Goal: Task Accomplishment & Management: Manage account settings

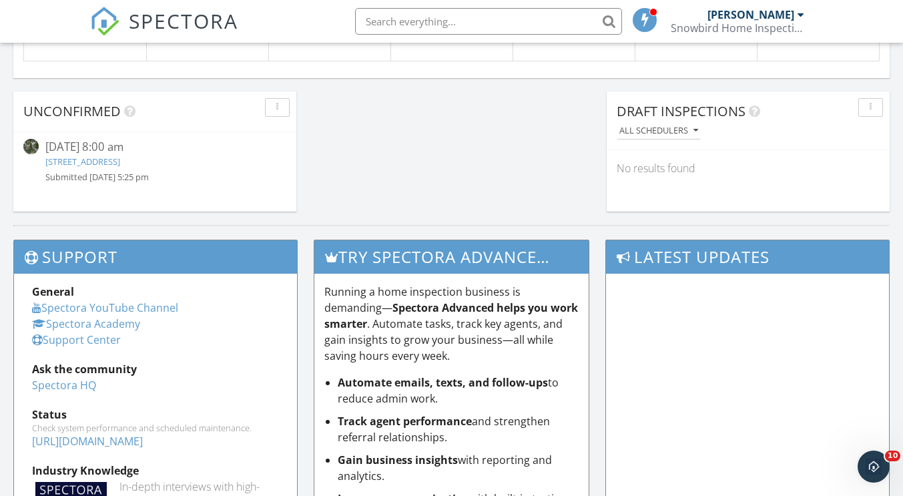
scroll to position [1177, 0]
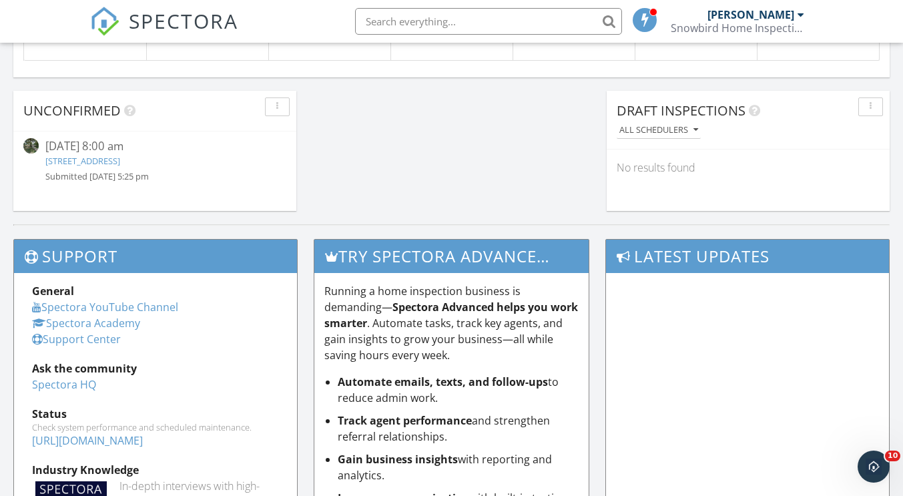
click at [74, 165] on link "959 W 42nd St, Houston, TX 77018" at bounding box center [82, 161] width 75 height 12
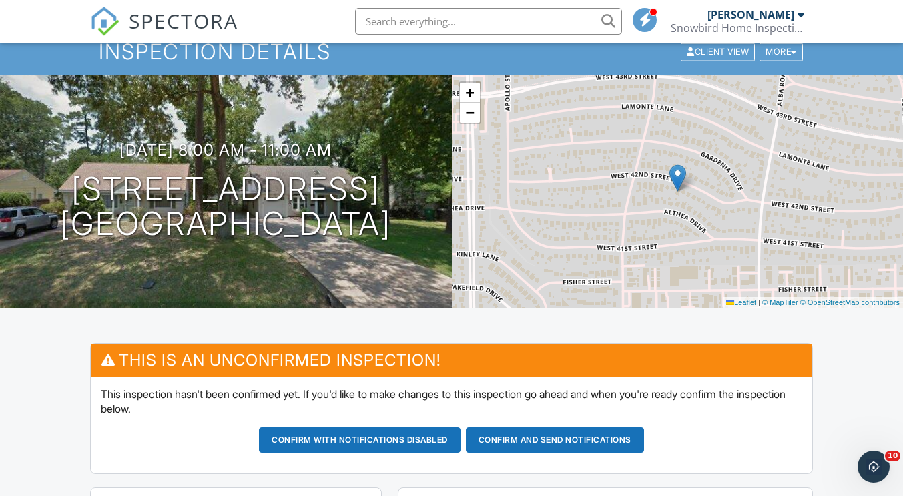
scroll to position [63, 0]
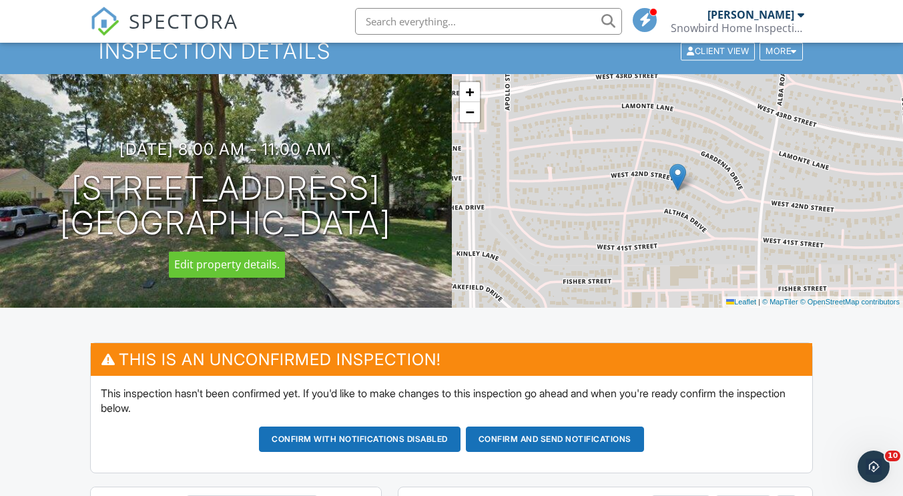
click at [0, 0] on div at bounding box center [0, 0] width 0 height 0
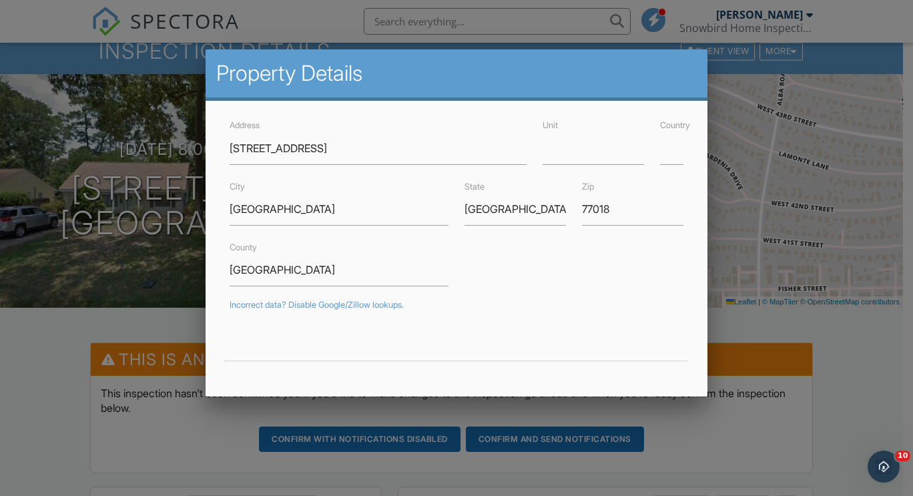
click at [800, 357] on div at bounding box center [456, 243] width 913 height 620
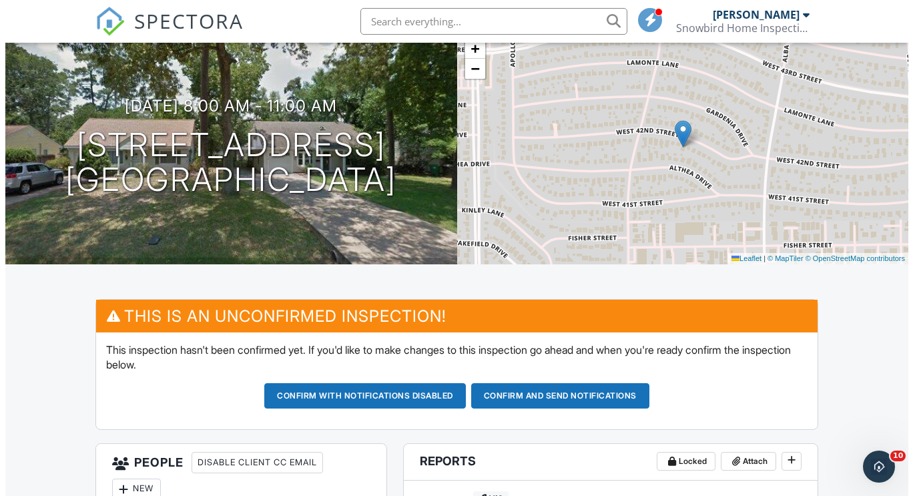
scroll to position [0, 0]
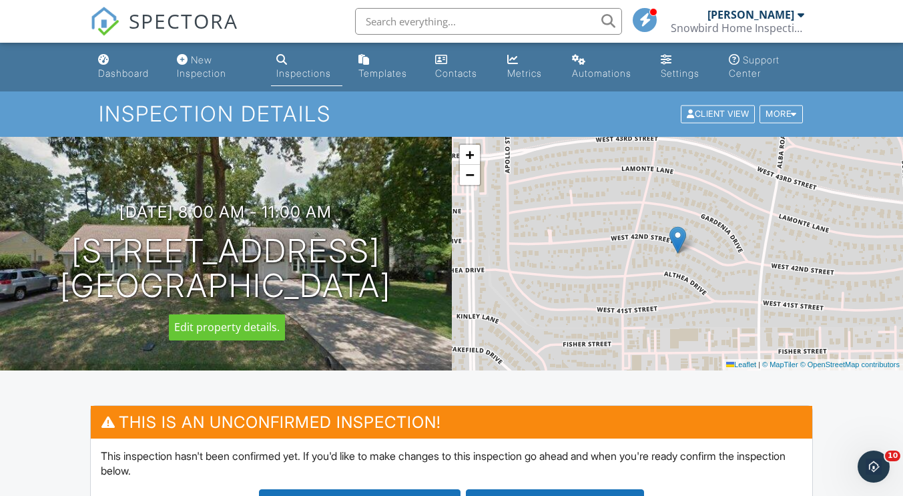
click at [0, 0] on div at bounding box center [0, 0] width 0 height 0
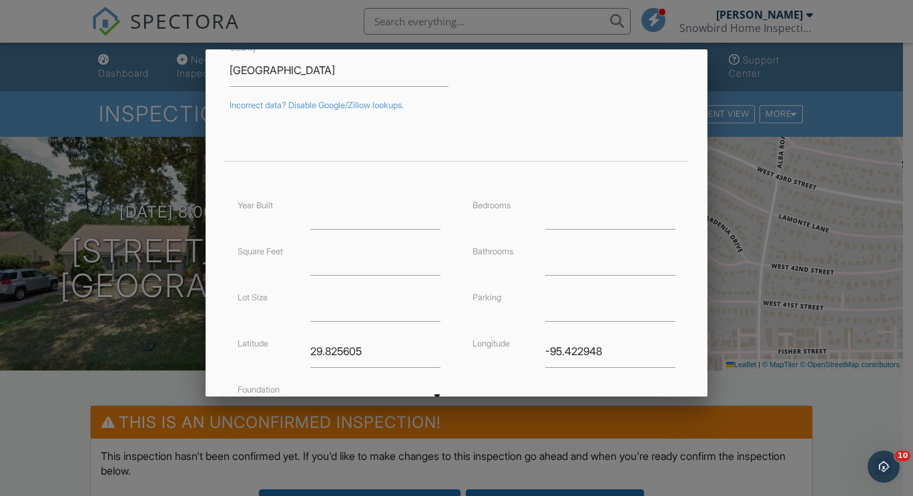
scroll to position [200, 0]
click at [366, 225] on input "number" at bounding box center [375, 212] width 130 height 33
type input "2008"
type input "3732"
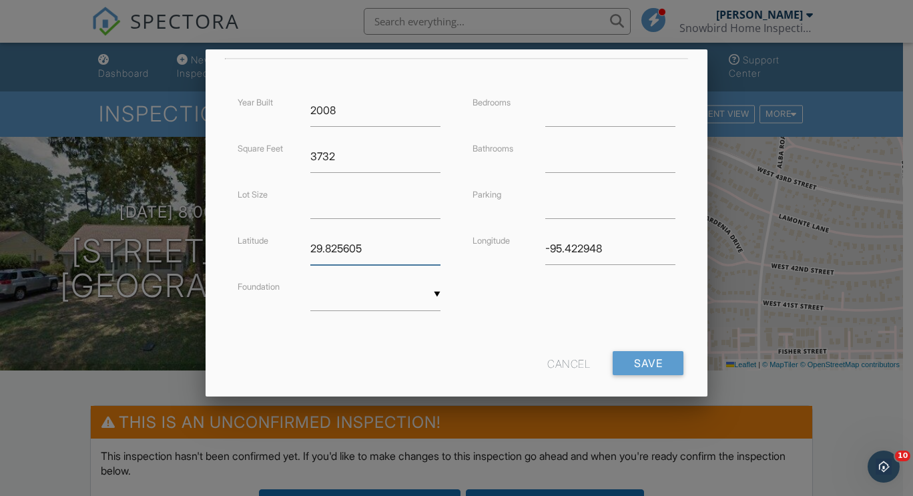
scroll to position [303, 0]
click at [393, 303] on input "text" at bounding box center [375, 294] width 130 height 33
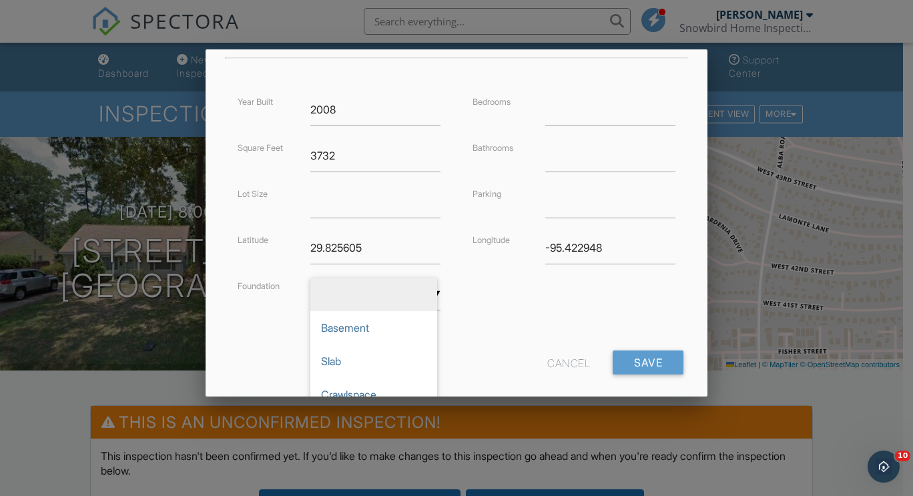
click at [372, 394] on span "Crawlspace" at bounding box center [373, 394] width 127 height 33
type input "Crawlspace"
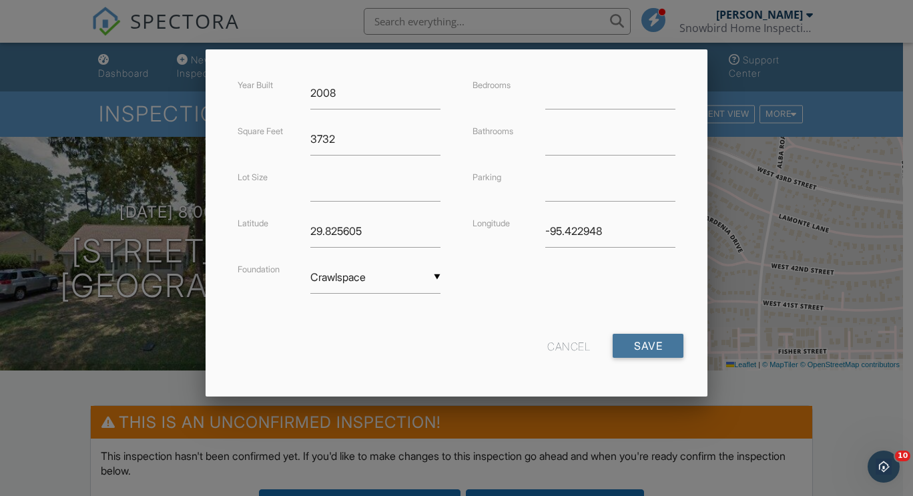
click at [656, 354] on input "Save" at bounding box center [648, 346] width 71 height 24
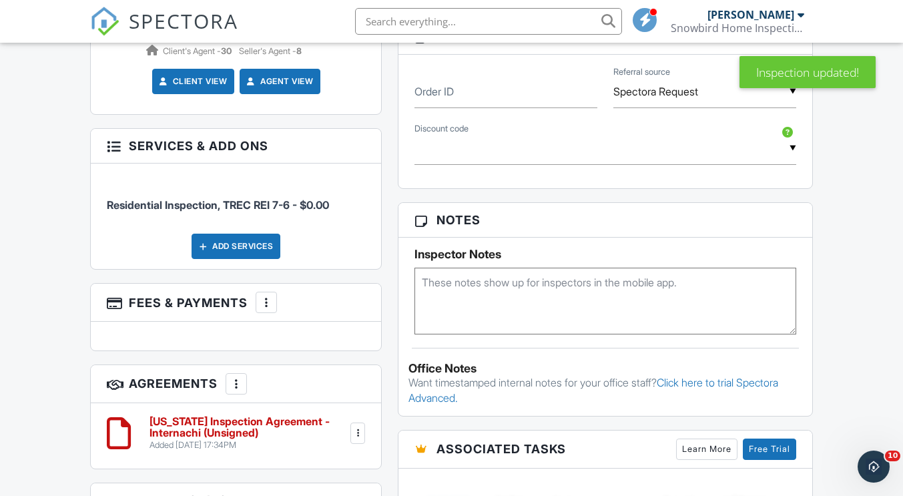
click at [252, 234] on div "Add Services" at bounding box center [236, 246] width 89 height 25
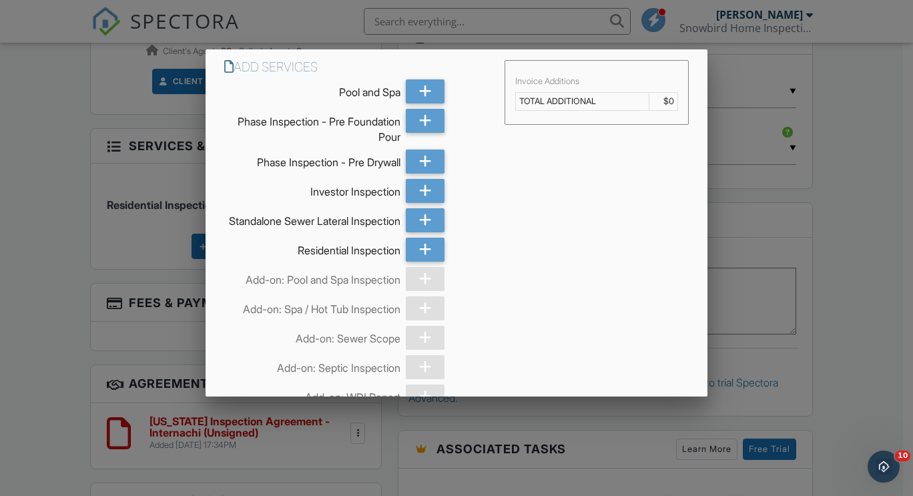
click at [423, 261] on icon at bounding box center [425, 250] width 13 height 24
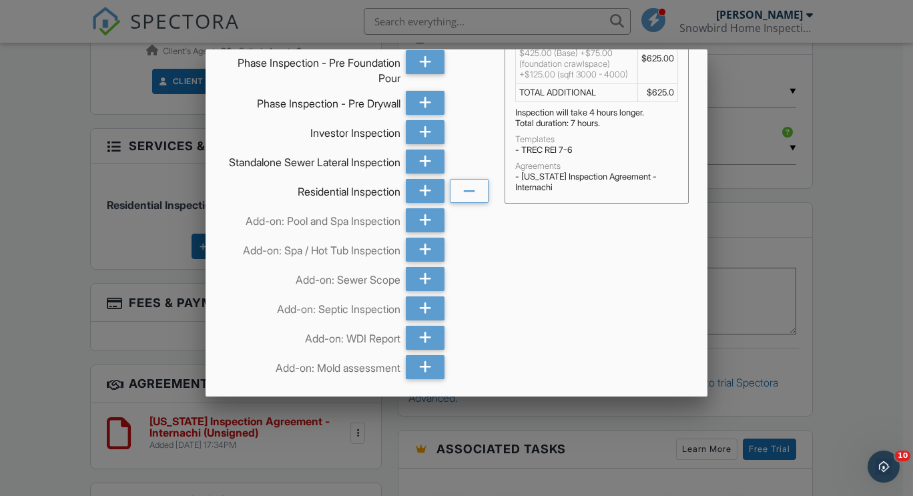
scroll to position [74, 0]
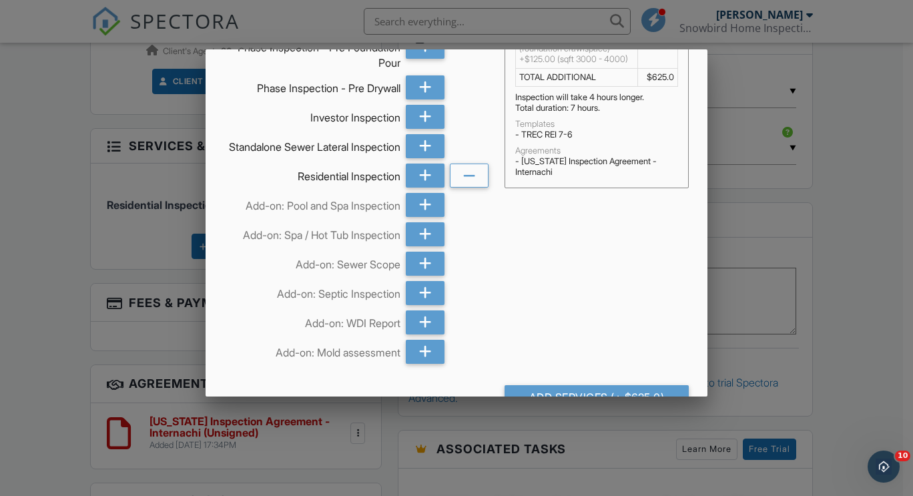
click at [414, 217] on div at bounding box center [425, 205] width 39 height 24
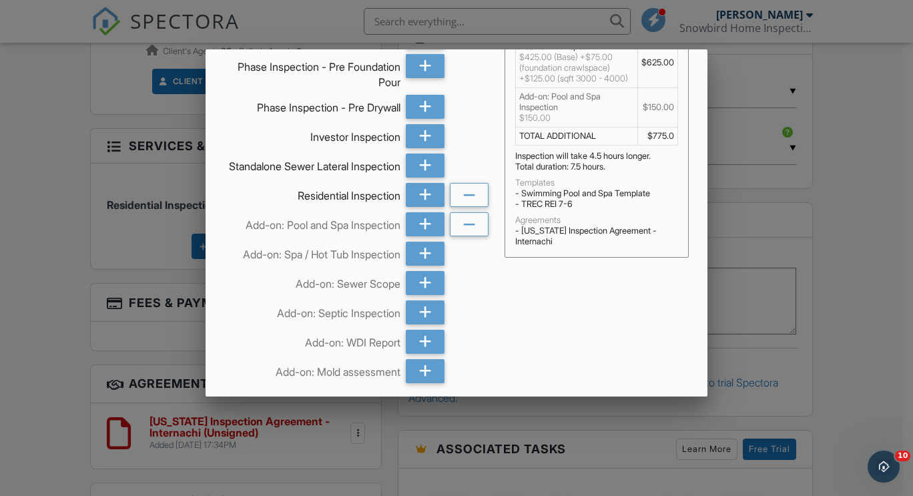
scroll to position [118, 0]
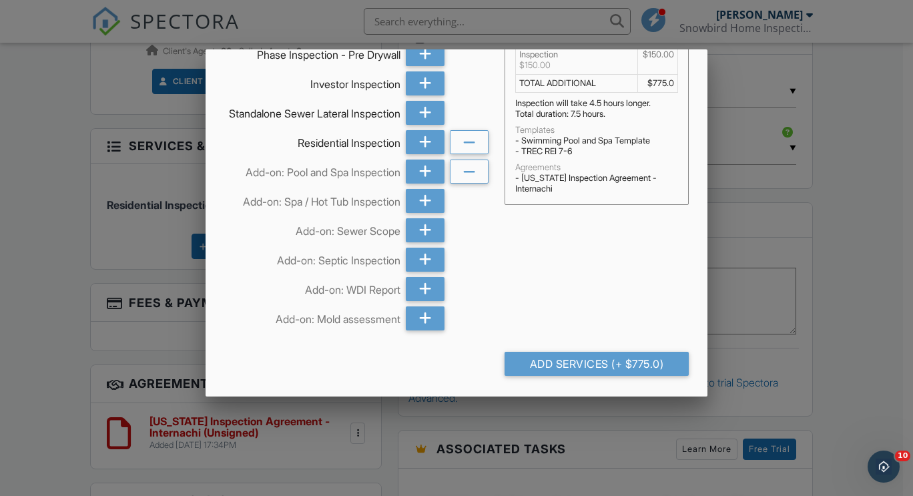
click at [636, 364] on div "Add Services (+ $775.0)" at bounding box center [597, 364] width 184 height 24
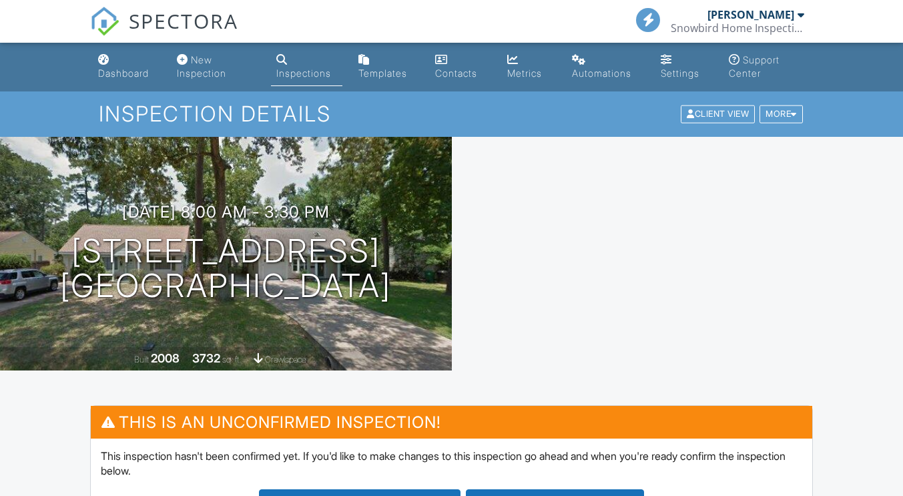
click at [324, 282] on h1 "[STREET_ADDRESS] [GEOGRAPHIC_DATA]" at bounding box center [225, 269] width 331 height 71
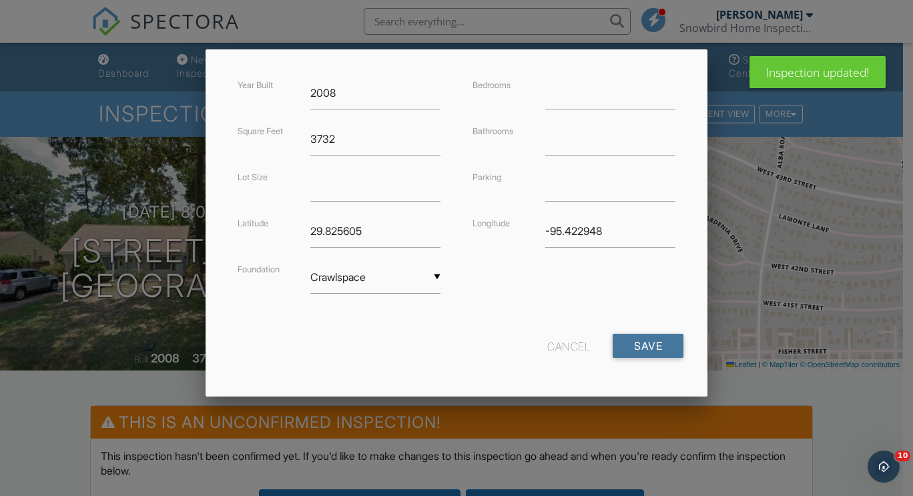
click at [641, 353] on input "Save" at bounding box center [648, 346] width 71 height 24
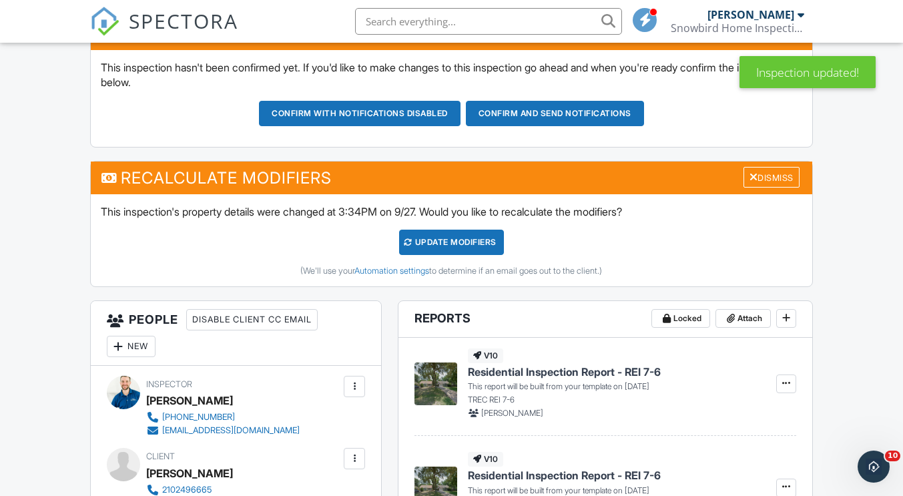
click at [471, 248] on div "UPDATE Modifiers" at bounding box center [451, 242] width 105 height 25
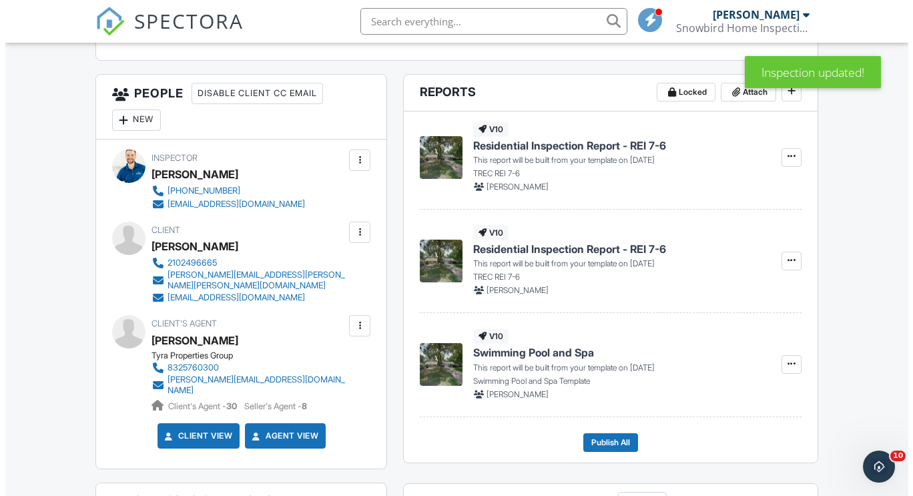
scroll to position [479, 0]
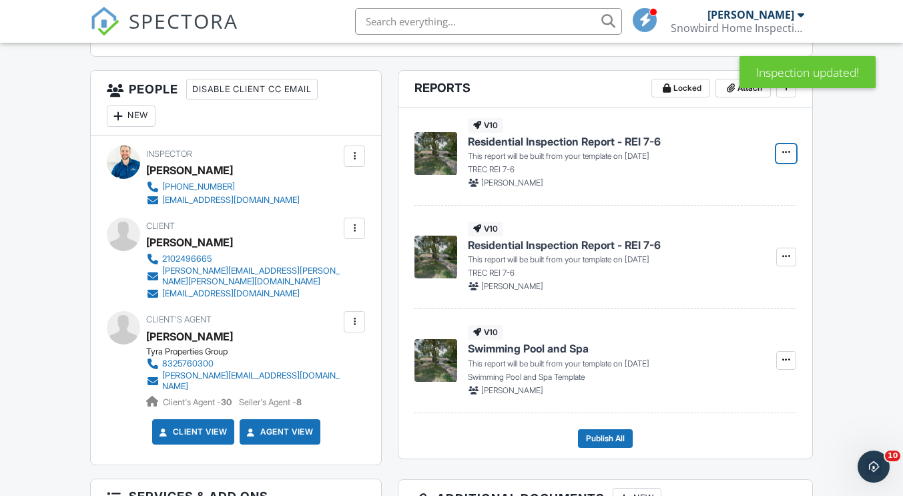
click at [793, 156] on button at bounding box center [786, 153] width 20 height 19
click at [732, 221] on input "Delete Report" at bounding box center [719, 221] width 136 height 30
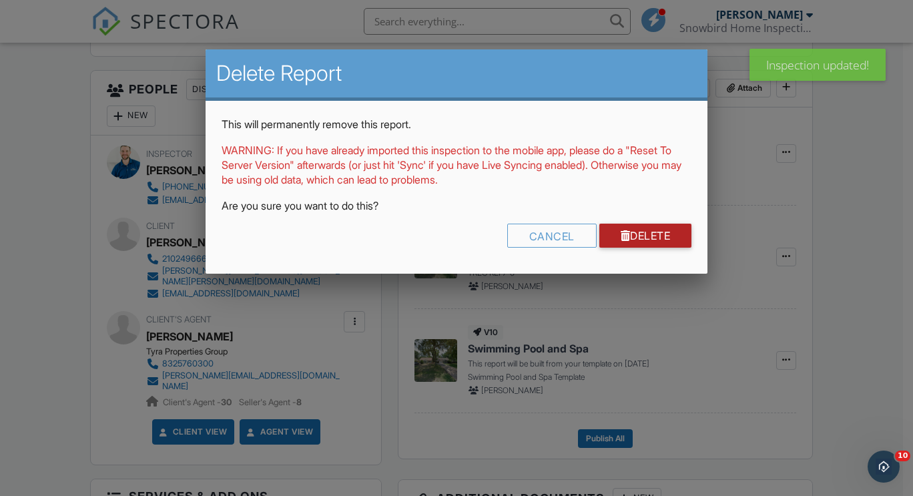
click at [645, 246] on link "Delete" at bounding box center [645, 236] width 93 height 24
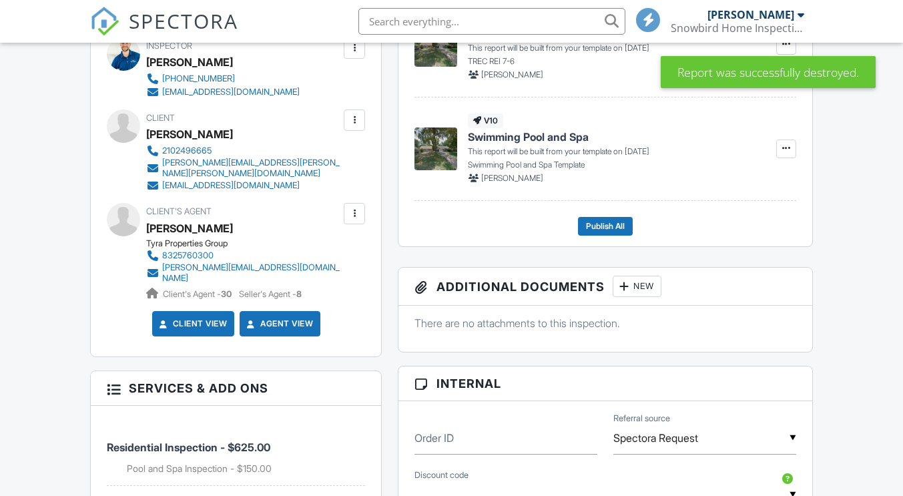
click at [129, 19] on div "New" at bounding box center [131, 7] width 49 height 21
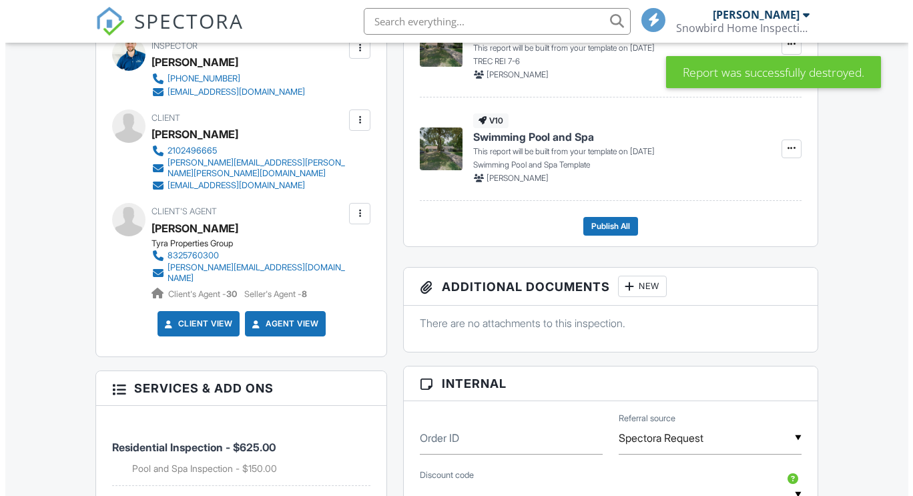
scroll to position [360, 0]
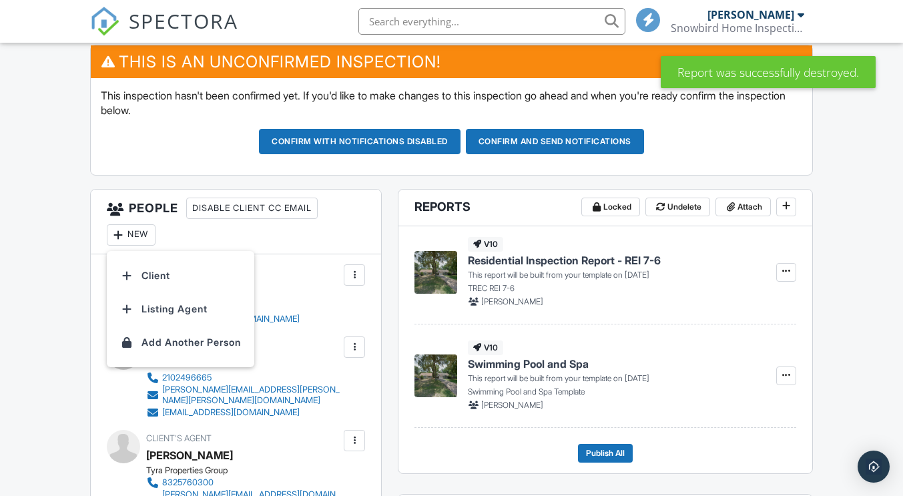
click at [146, 305] on li "Listing Agent" at bounding box center [180, 308] width 131 height 33
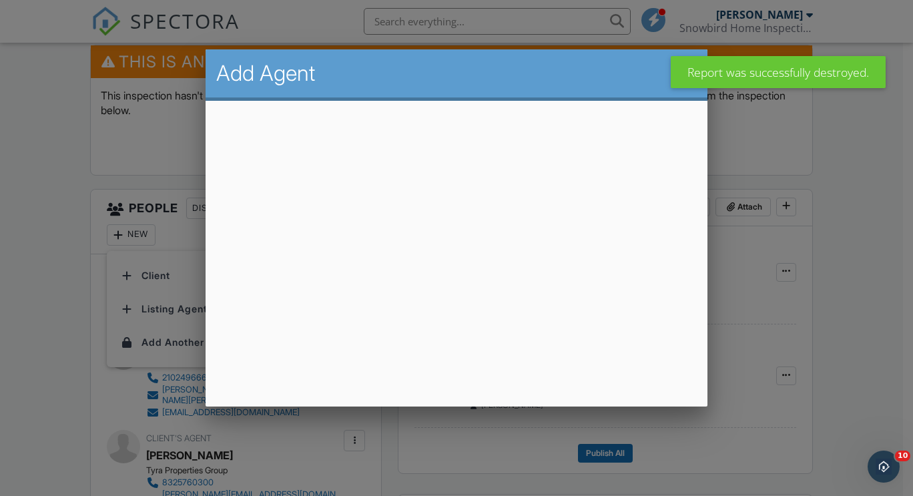
scroll to position [0, 0]
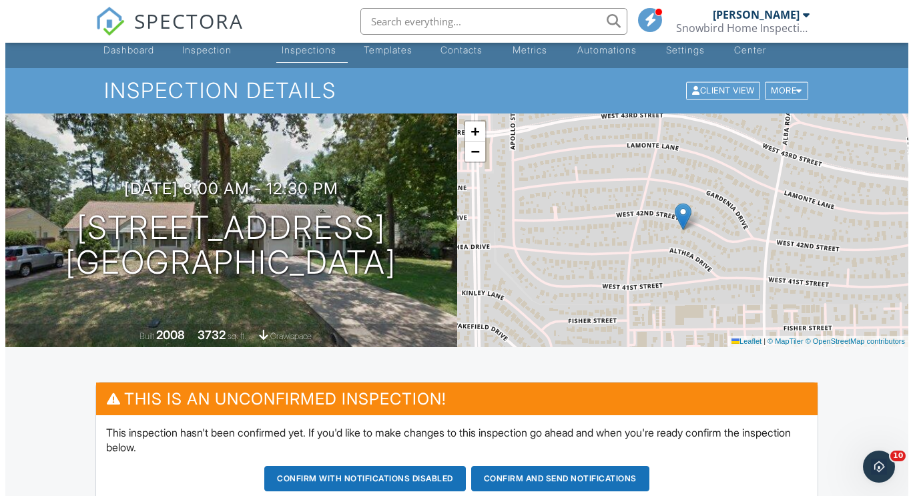
scroll to position [21, 0]
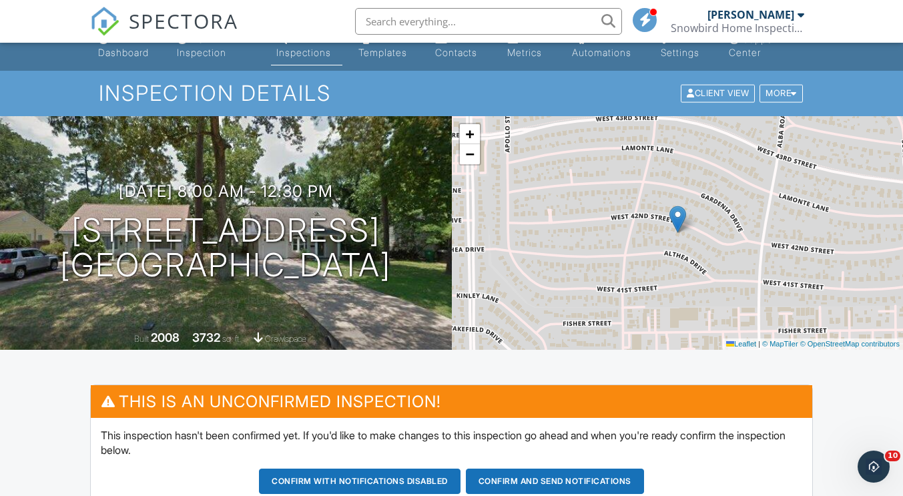
click at [312, 198] on h3 "[DATE] 8:00 am - 12:30 pm" at bounding box center [226, 191] width 214 height 18
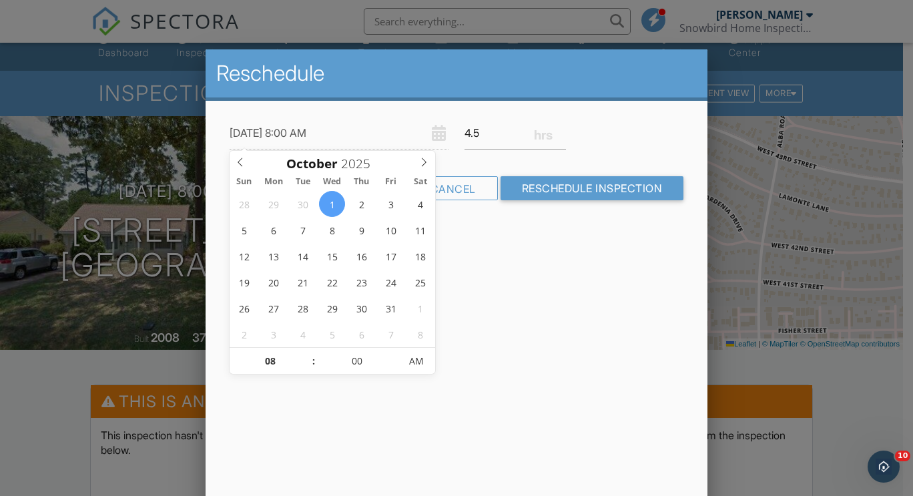
type input "09"
type input "[DATE] 9:00 AM"
click at [306, 354] on span at bounding box center [306, 354] width 9 height 13
click at [562, 250] on div "Reschedule 10/01/2025 9:00 AM 4.5 Warning: this date/time is in the past. Cance…" at bounding box center [457, 282] width 502 height 467
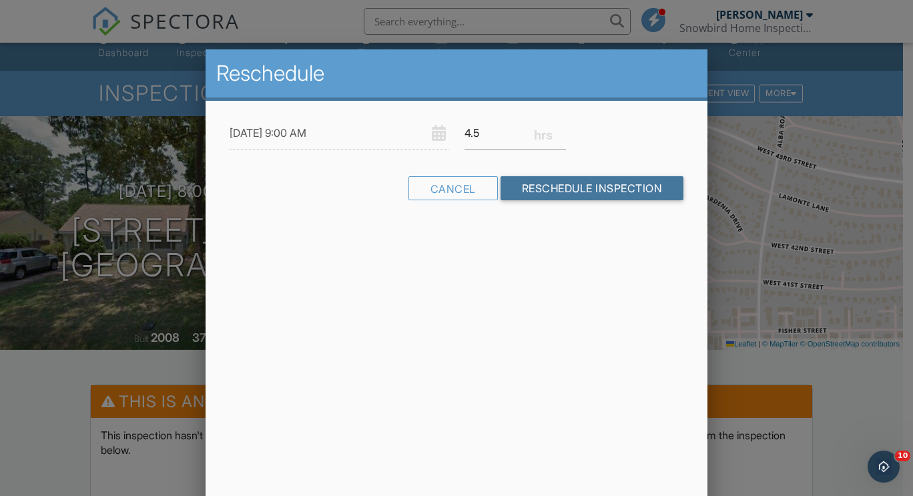
click at [584, 176] on input "Reschedule Inspection" at bounding box center [593, 188] width 184 height 24
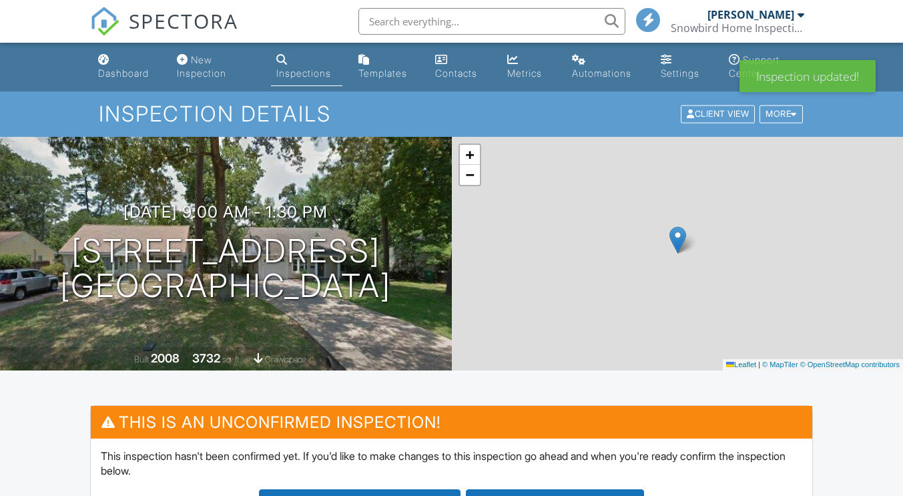
click at [264, 246] on h1 "[STREET_ADDRESS] [GEOGRAPHIC_DATA]" at bounding box center [225, 269] width 331 height 71
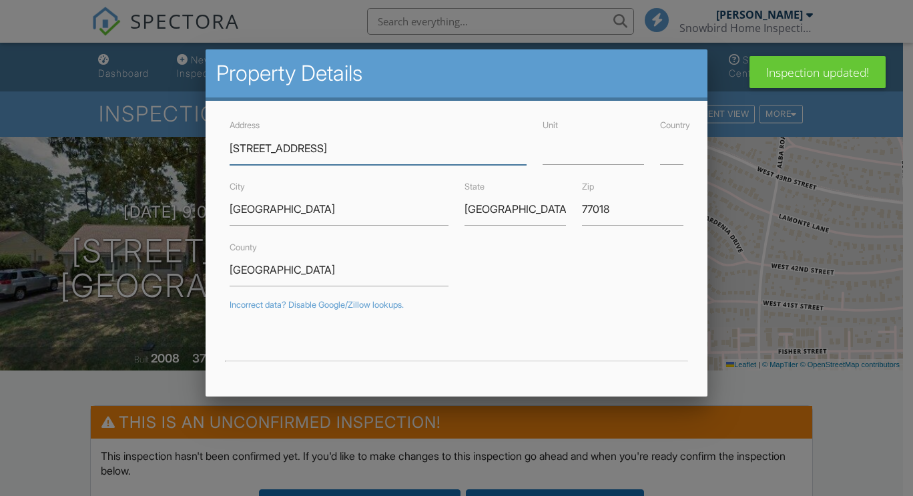
click at [323, 158] on input "[STREET_ADDRESS]" at bounding box center [379, 148] width 298 height 33
click at [294, 148] on input "[STREET_ADDRESS]" at bounding box center [379, 148] width 298 height 33
click at [262, 224] on input "[GEOGRAPHIC_DATA]" at bounding box center [339, 209] width 219 height 33
click at [266, 255] on input "[GEOGRAPHIC_DATA]" at bounding box center [339, 270] width 219 height 33
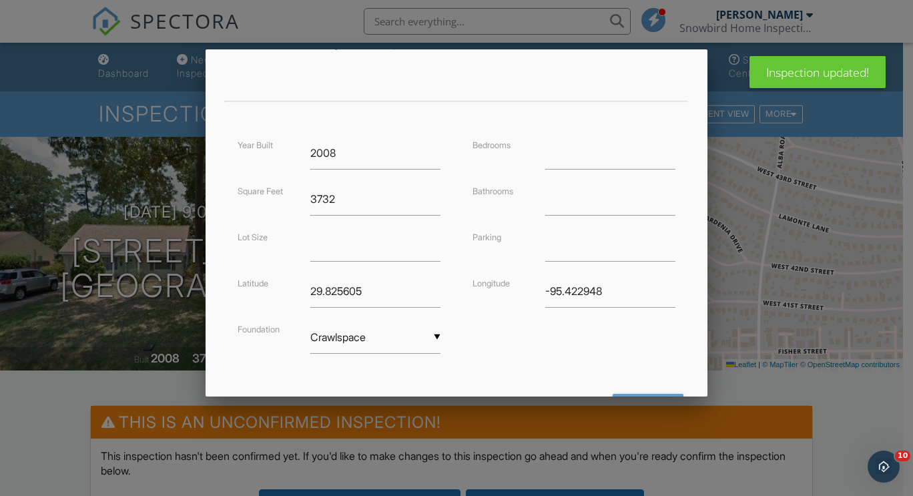
scroll to position [320, 0]
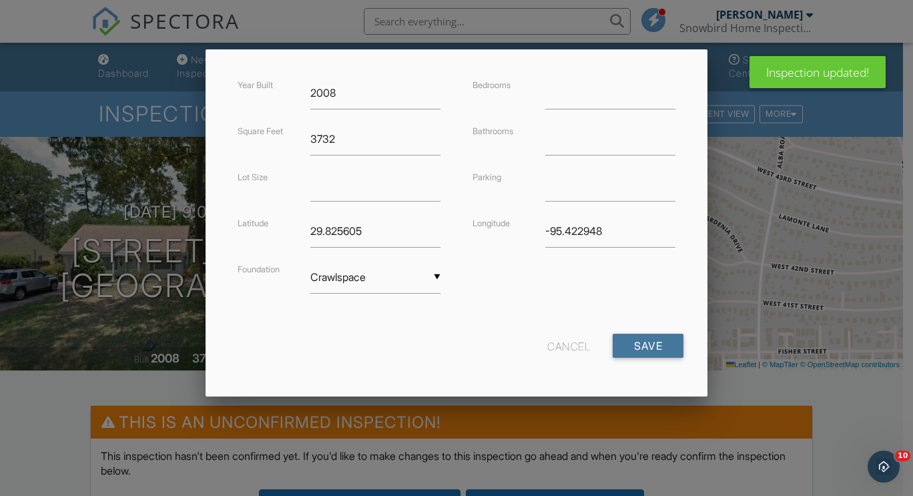
click at [665, 342] on input "Save" at bounding box center [648, 346] width 71 height 24
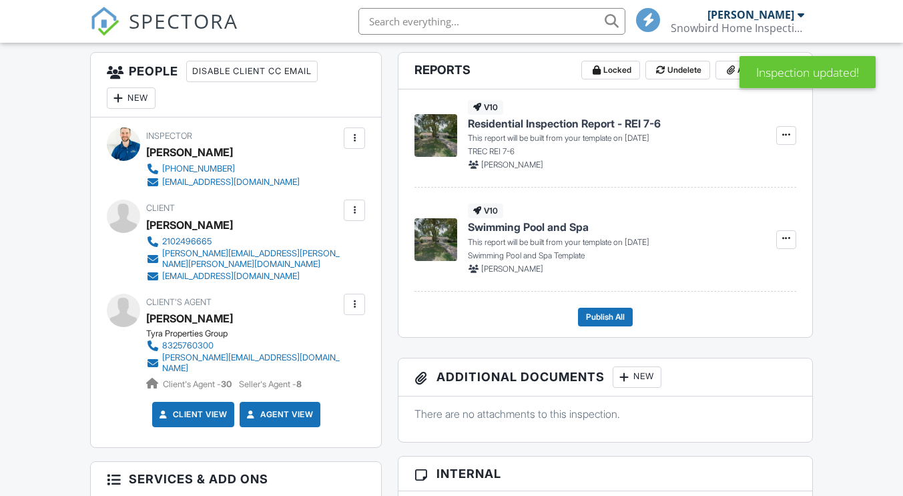
click at [144, 99] on div "New" at bounding box center [131, 97] width 49 height 21
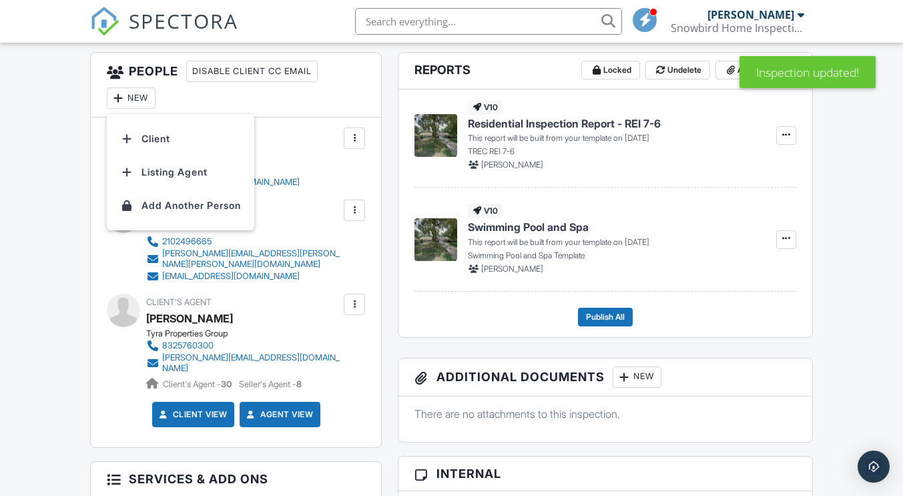
click at [156, 168] on li "Listing Agent" at bounding box center [180, 172] width 131 height 33
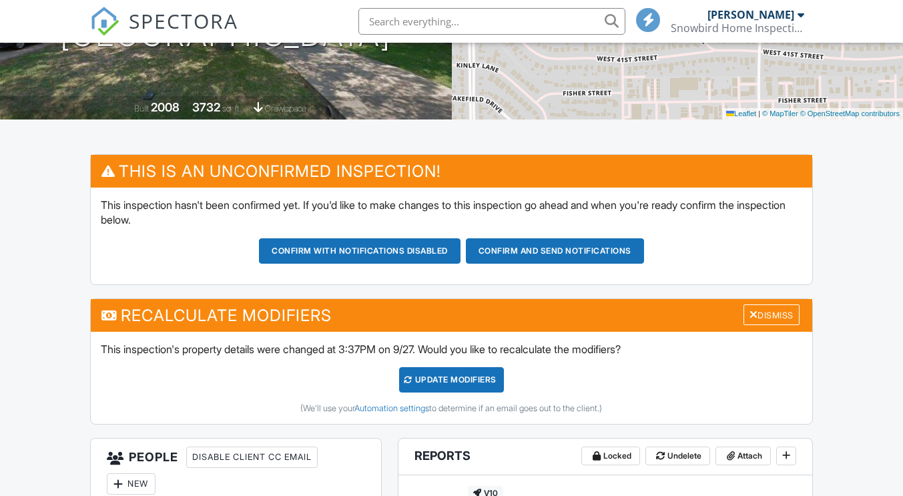
scroll to position [250, 0]
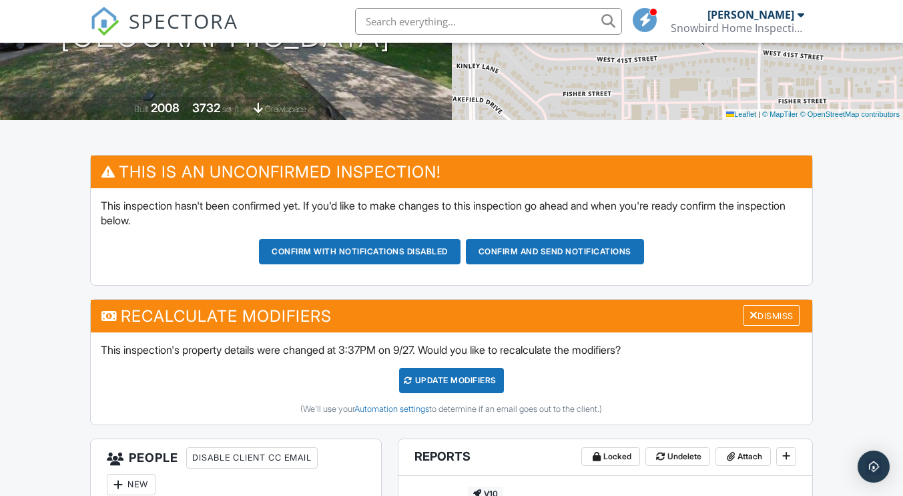
click at [780, 323] on div "Dismiss" at bounding box center [772, 315] width 56 height 21
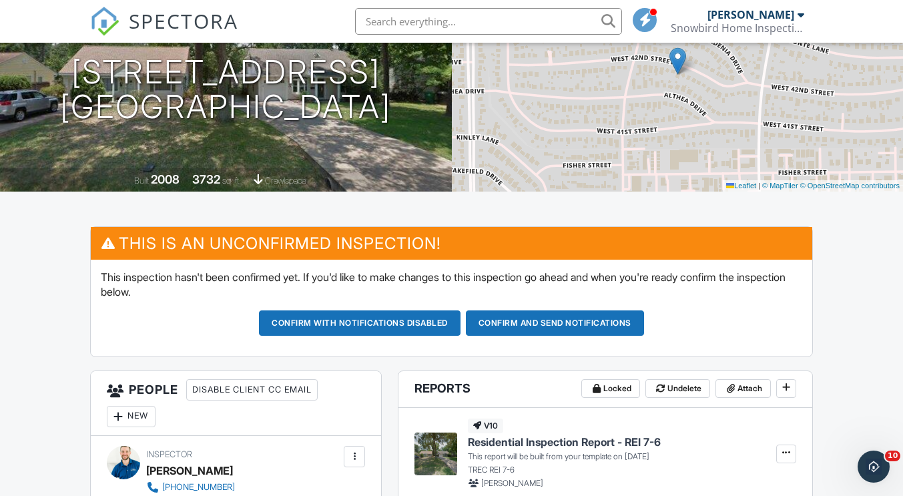
scroll to position [193, 0]
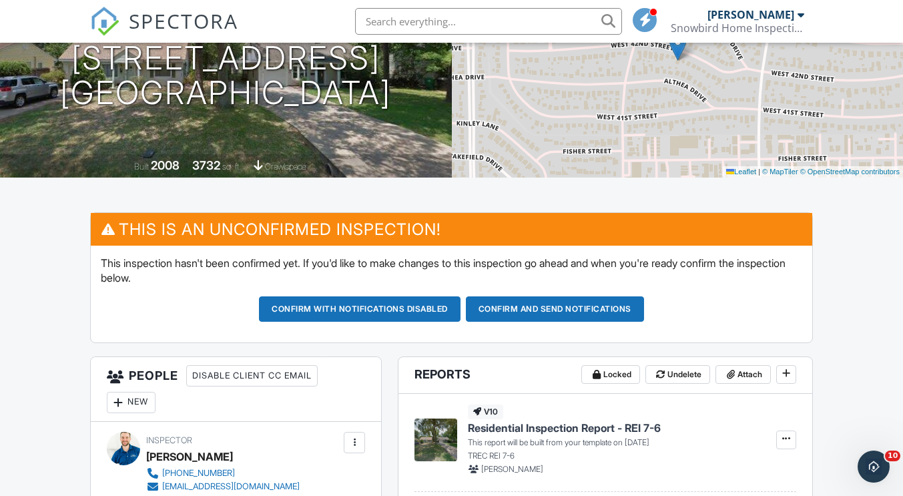
click at [564, 314] on button "Confirm and send notifications" at bounding box center [555, 308] width 178 height 25
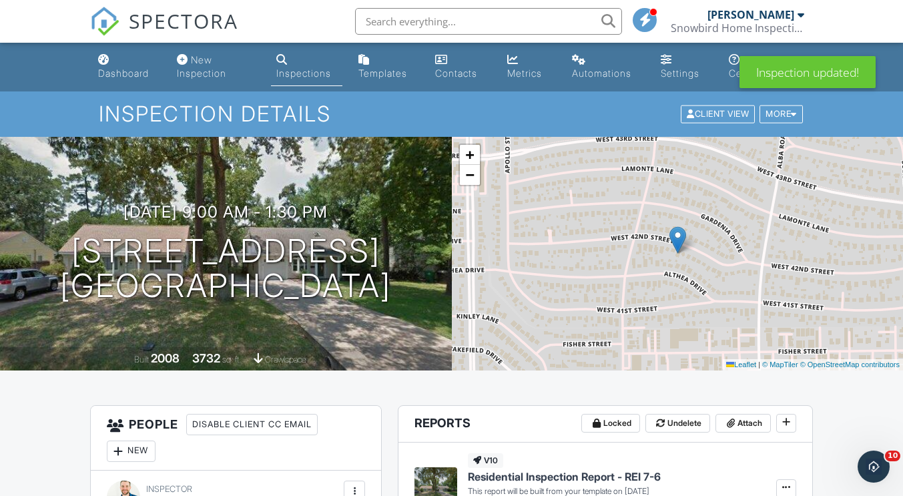
click at [112, 65] on link "Dashboard" at bounding box center [127, 67] width 68 height 38
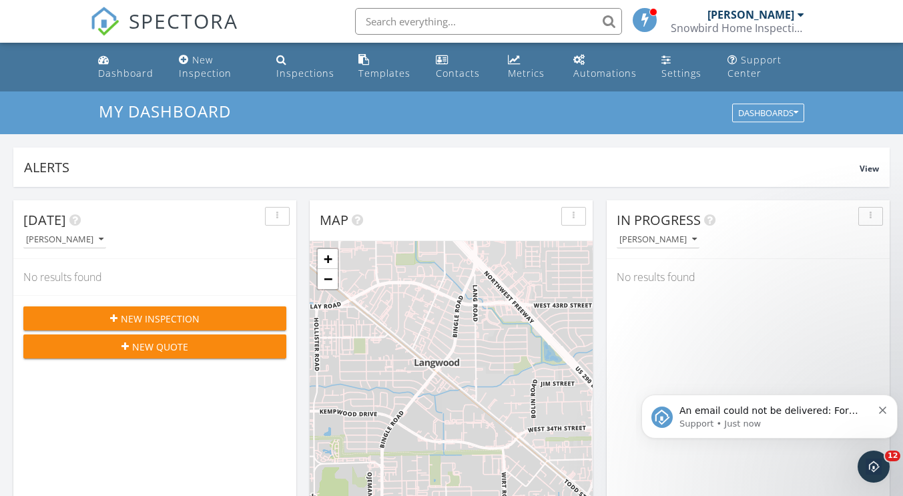
click at [689, 409] on span "An email could not be delivered: For more information, view Why emails don't ge…" at bounding box center [776, 423] width 193 height 37
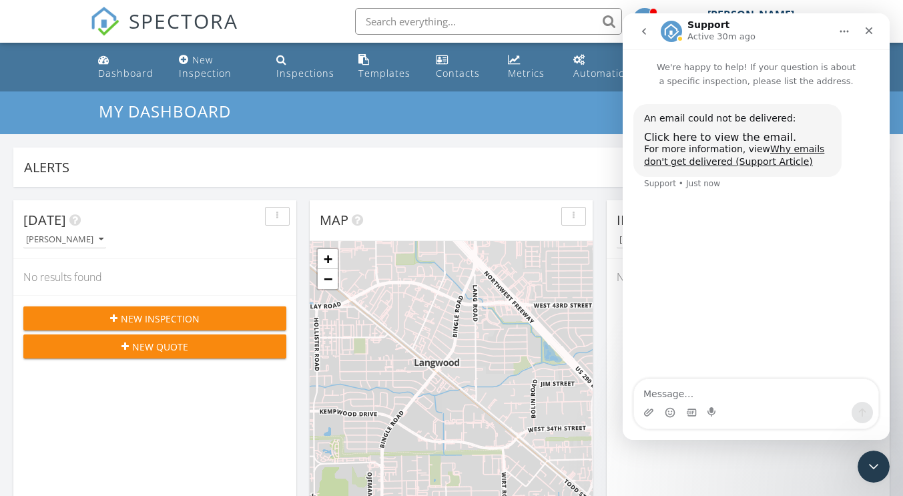
click at [734, 135] on span "Click here to view the email." at bounding box center [720, 137] width 152 height 13
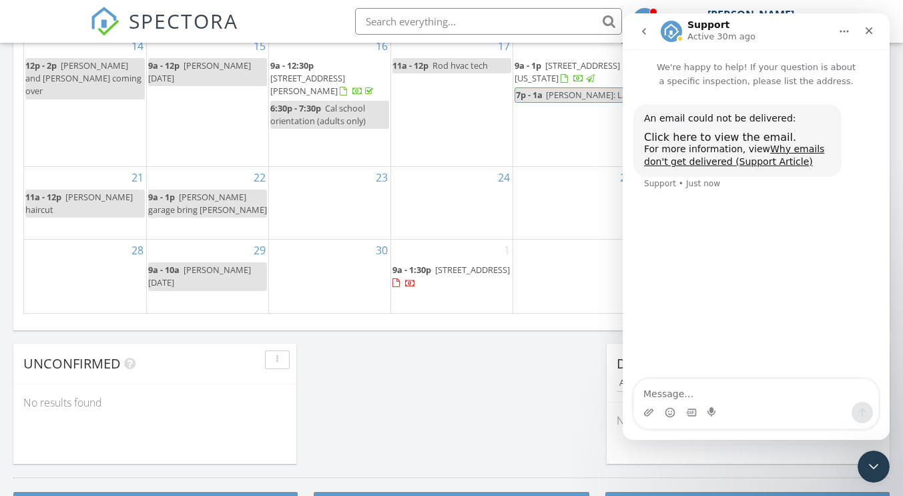
scroll to position [926, 0]
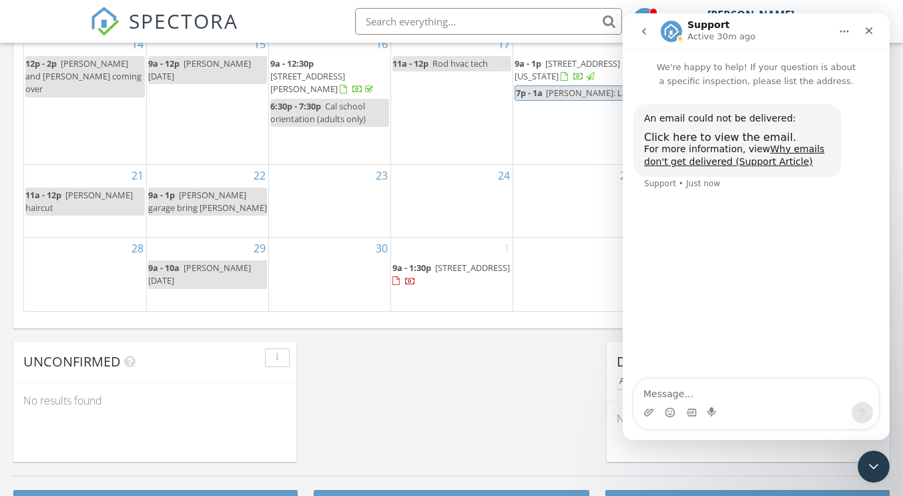
click at [417, 262] on span "9a - 1:30p" at bounding box center [411, 268] width 39 height 12
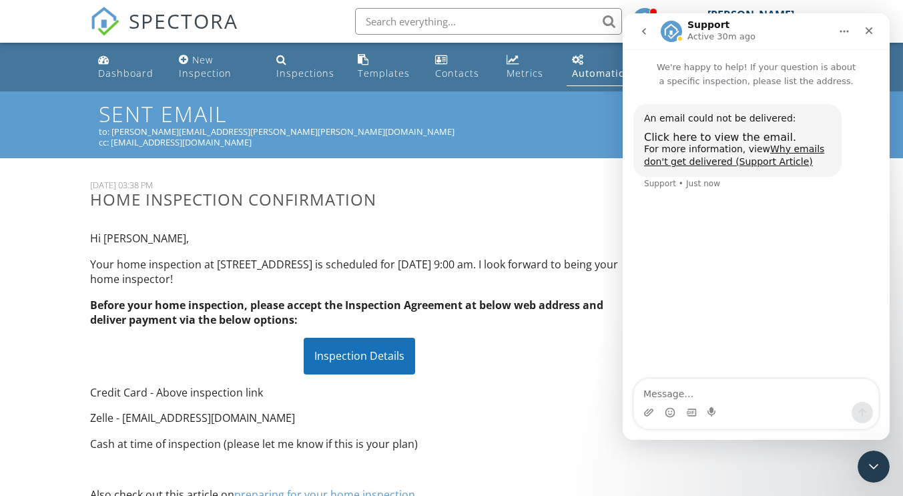
click at [364, 360] on div "Inspection Details" at bounding box center [359, 356] width 111 height 36
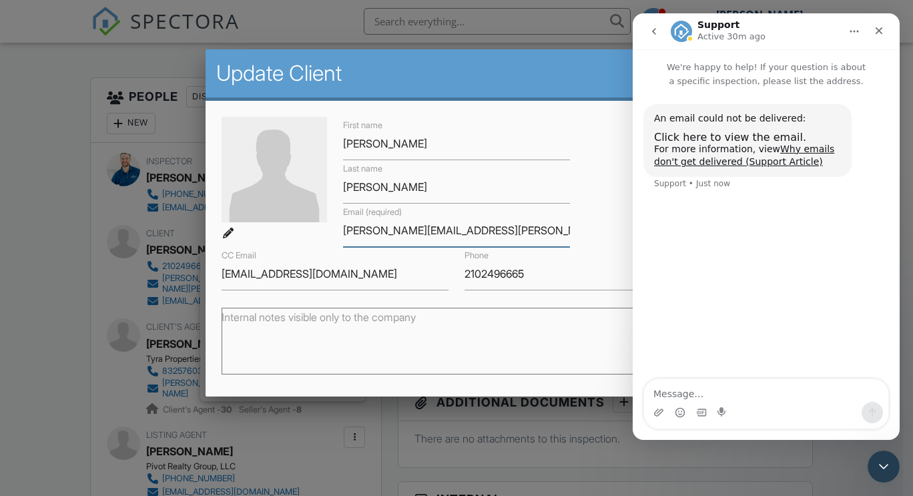
click at [431, 231] on input "[PERSON_NAME][EMAIL_ADDRESS][PERSON_NAME][PERSON_NAME][DOMAIN_NAME]" at bounding box center [456, 230] width 227 height 33
type input "[PERSON_NAME][EMAIL_ADDRESS][PERSON_NAME][DOMAIN_NAME]"
click at [601, 248] on div "Phone 2102496665" at bounding box center [578, 268] width 243 height 43
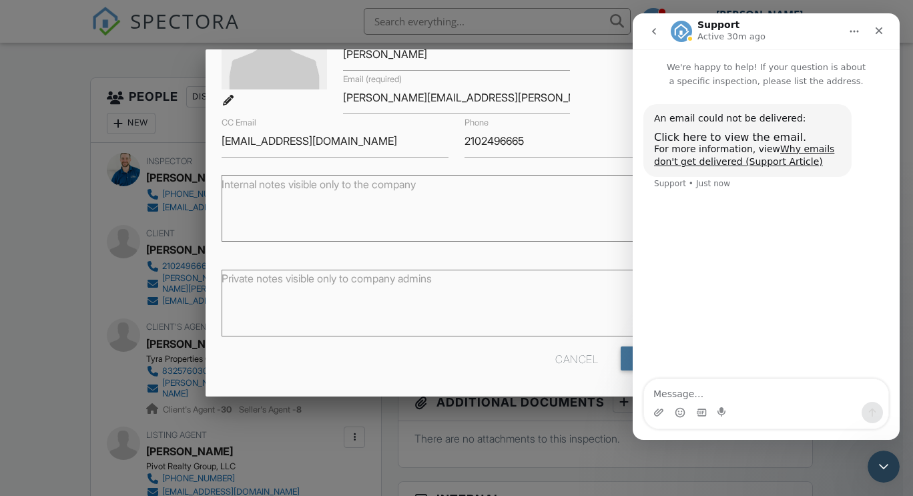
click at [627, 364] on input "Save" at bounding box center [656, 358] width 71 height 24
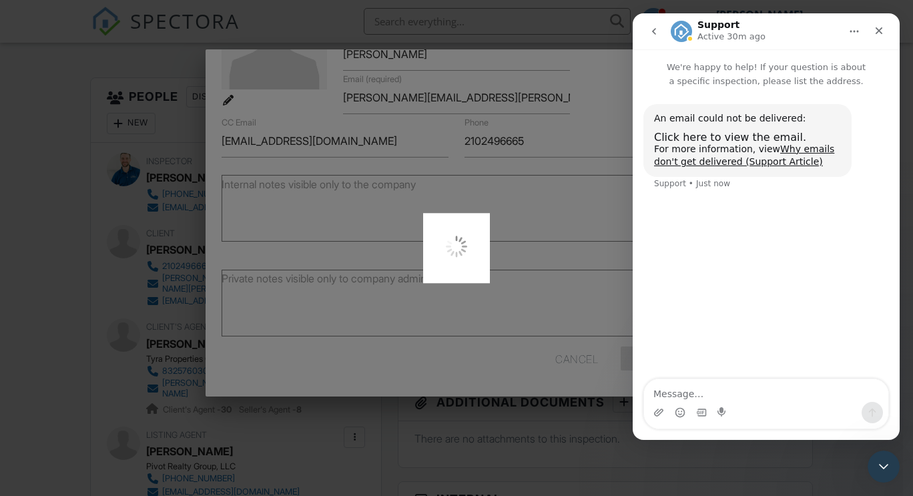
click at [882, 31] on icon "Close" at bounding box center [879, 30] width 11 height 11
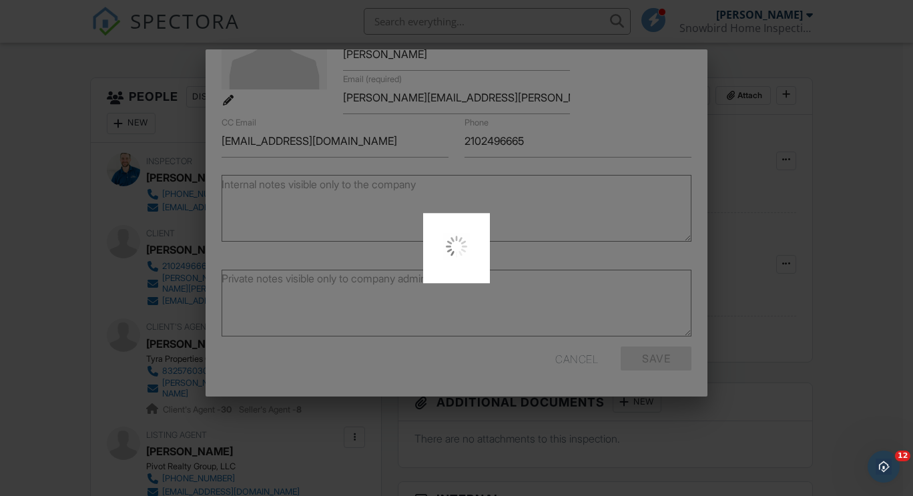
scroll to position [0, 0]
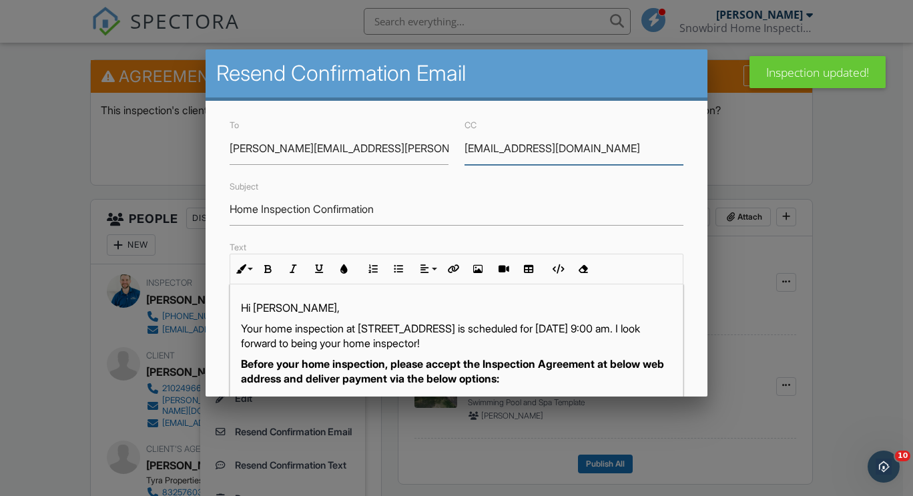
click at [515, 146] on input "savannahbenac@gmail.com" at bounding box center [574, 148] width 219 height 33
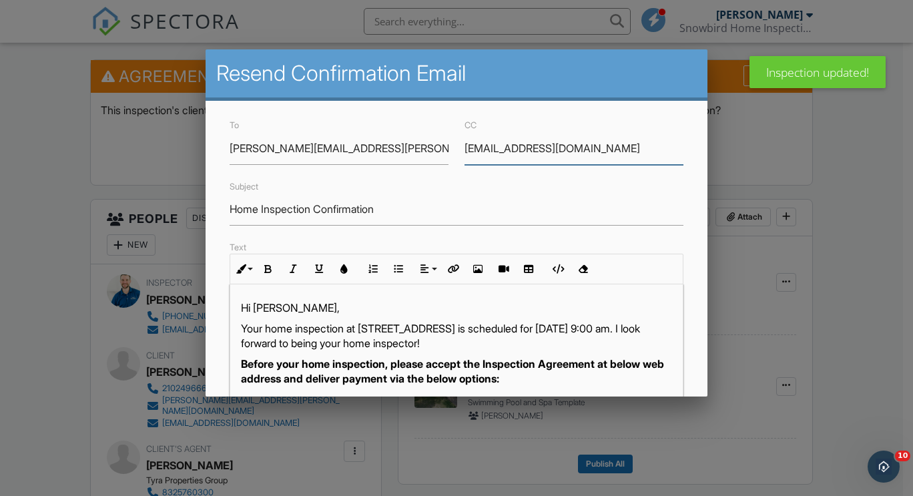
type input "@gmail.com"
click at [424, 178] on div "Subject Home Inspection Confirmation" at bounding box center [457, 201] width 470 height 47
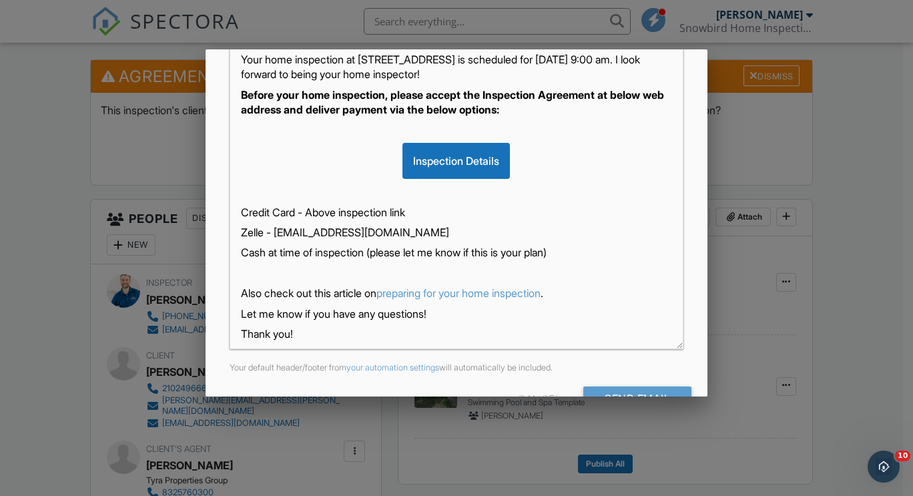
scroll to position [309, 0]
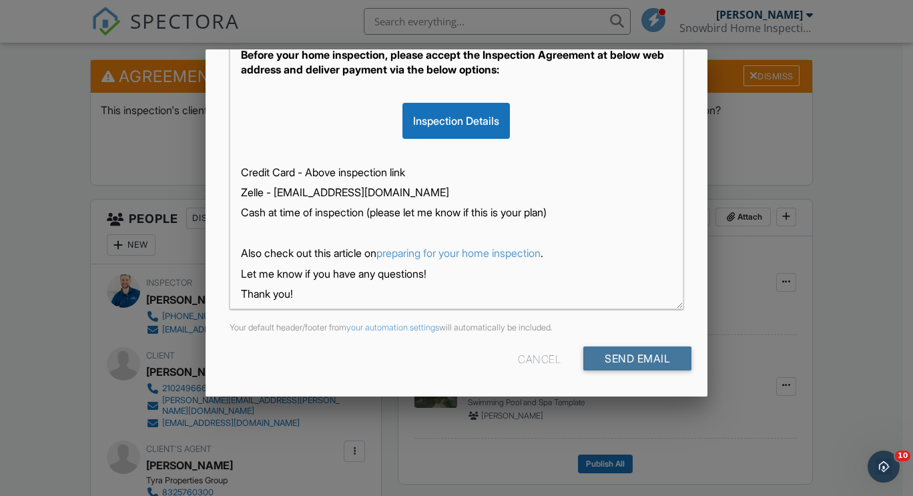
click at [615, 358] on input "Send Email" at bounding box center [637, 358] width 108 height 24
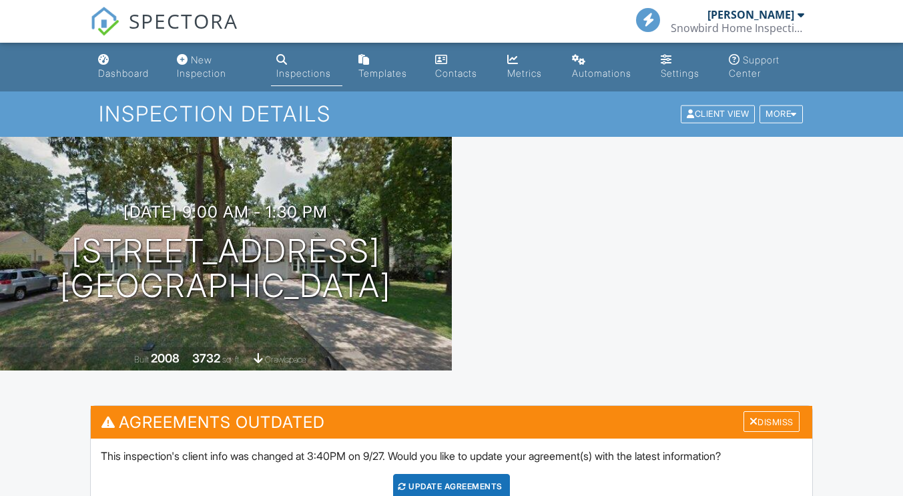
drag, startPoint x: 0, startPoint y: 0, endPoint x: 113, endPoint y: 13, distance: 114.3
click at [113, 62] on link "Dashboard" at bounding box center [127, 67] width 68 height 38
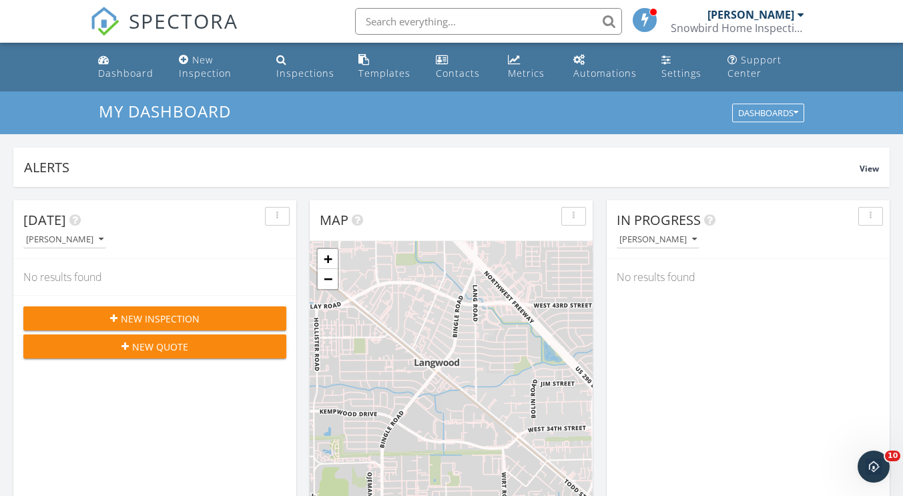
click at [518, 65] on div "Metrics" at bounding box center [514, 59] width 13 height 11
